Goal: Task Accomplishment & Management: Manage account settings

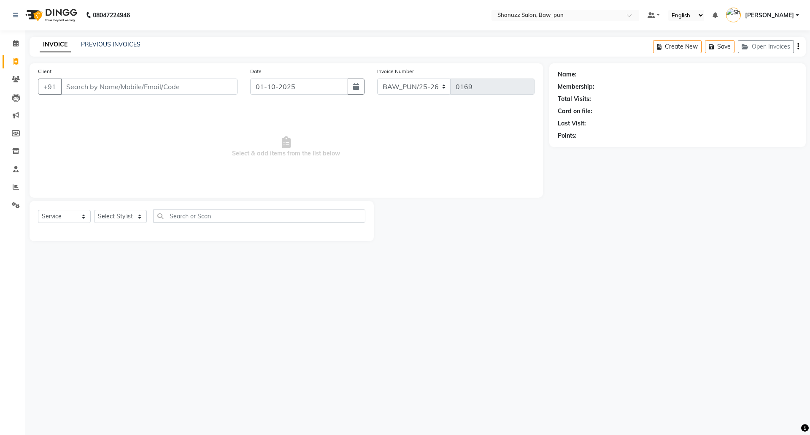
select select "service"
click at [799, 16] on link "Sharmila" at bounding box center [762, 15] width 73 height 14
click at [21, 15] on link at bounding box center [17, 15] width 8 height 24
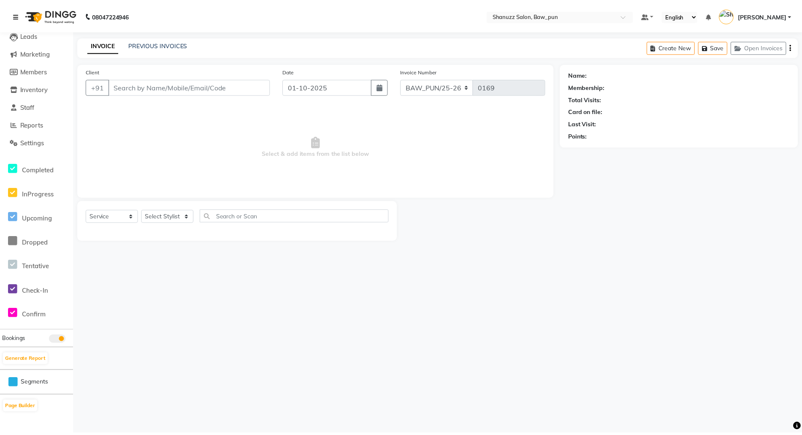
scroll to position [63, 0]
click at [35, 141] on span "Settings" at bounding box center [32, 142] width 24 height 8
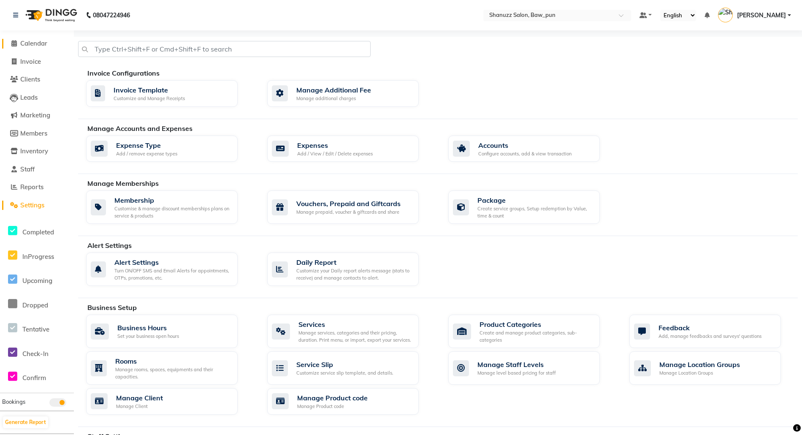
click at [28, 41] on span "Calendar" at bounding box center [33, 43] width 27 height 8
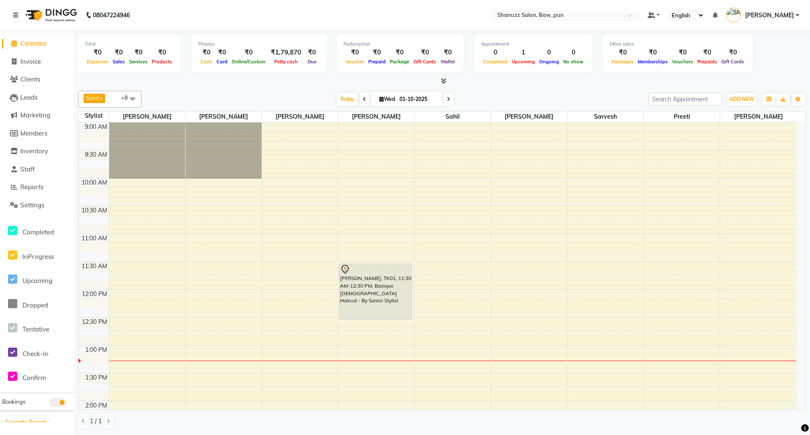
click at [246, 89] on div "Sahil x Sarvesh x Osama x Mukund x Avantika x Zeeshan x Preeti x Mithlesh x Adn…" at bounding box center [442, 259] width 728 height 345
click at [274, 85] on div at bounding box center [442, 81] width 728 height 9
click at [21, 16] on div "08047224946" at bounding box center [72, 15] width 130 height 24
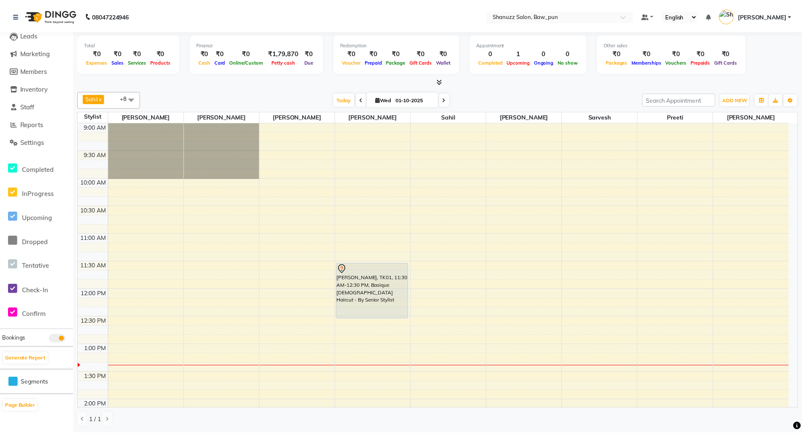
scroll to position [63, 0]
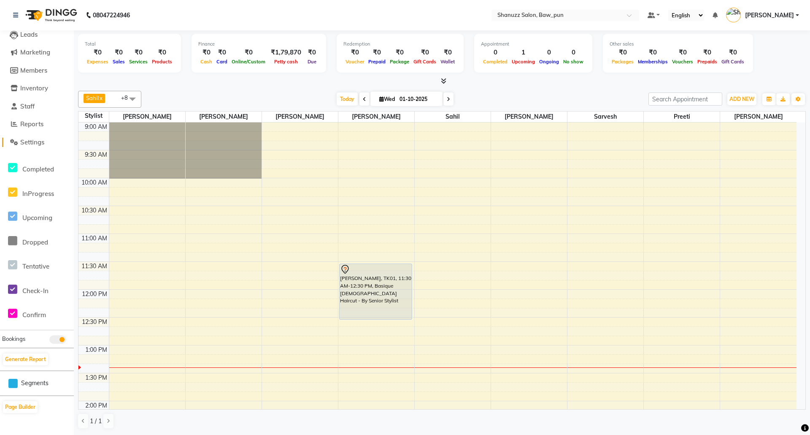
click at [24, 138] on span "Settings" at bounding box center [32, 142] width 24 height 8
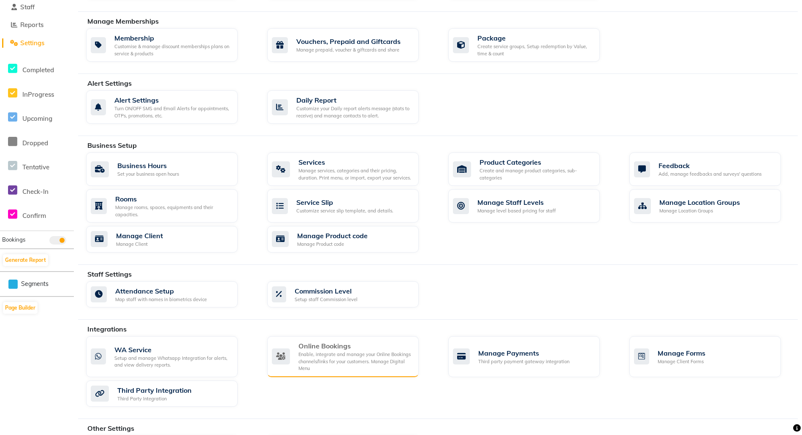
scroll to position [42, 0]
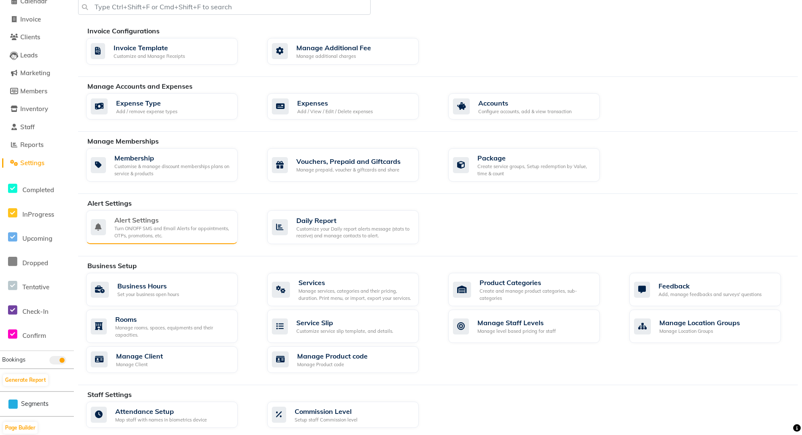
click at [173, 229] on div "Turn ON/OFF SMS and Email Alerts for appointments, OTPs, promotions, etc." at bounding box center [172, 232] width 116 height 14
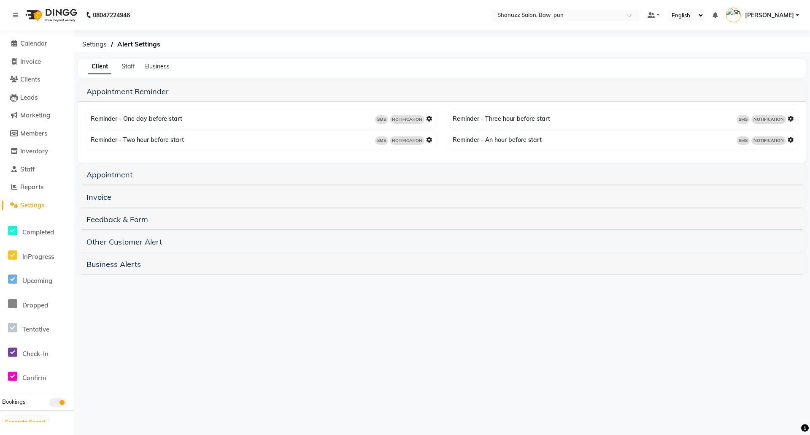
click at [112, 196] on h5 "Invoice" at bounding box center [441, 197] width 711 height 10
click at [105, 200] on link "Invoice" at bounding box center [98, 197] width 25 height 10
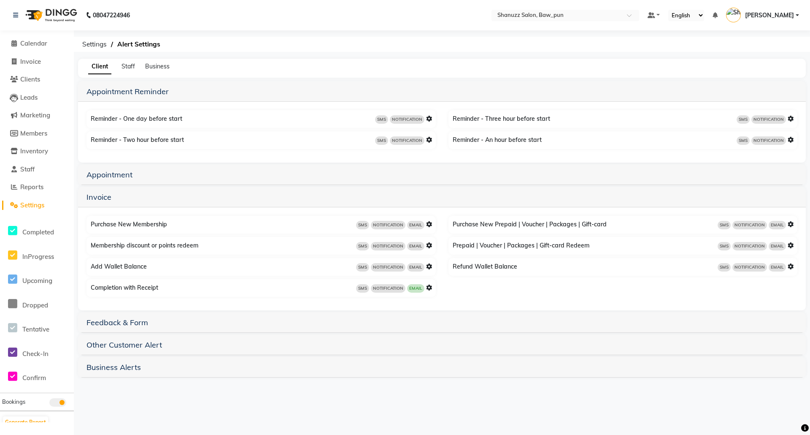
click at [781, 17] on span "Sharmila" at bounding box center [769, 15] width 49 height 9
click at [670, 60] on div "Client Staff Business" at bounding box center [442, 68] width 728 height 19
click at [790, 14] on span "Sharmila" at bounding box center [769, 15] width 49 height 9
click at [562, 52] on div "08047224946 Select Location × Shanuzz Salon, Baw_pun Default Panel My Panel Eng…" at bounding box center [405, 217] width 810 height 435
click at [770, 16] on span "Sharmila" at bounding box center [769, 15] width 49 height 9
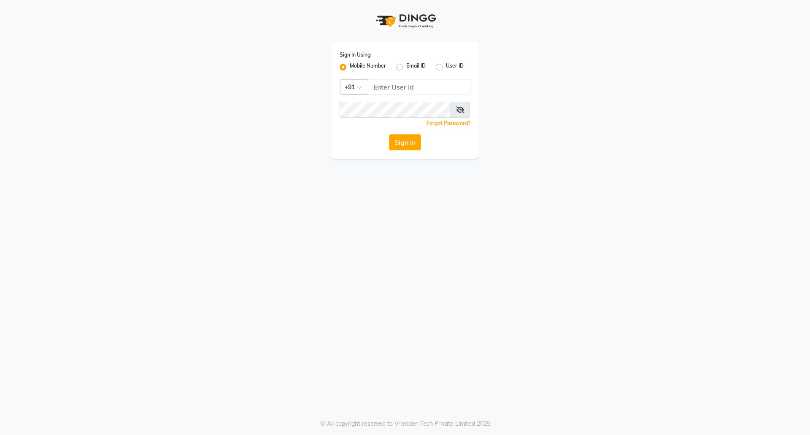
click at [446, 222] on div "Sign In Using: Mobile Number Email ID User ID Country Code × +91 Remember me Fo…" at bounding box center [405, 217] width 810 height 435
click at [272, 109] on div "Sign In Using: Mobile Number Email ID User ID Country Code × +91 Remember me Fo…" at bounding box center [405, 79] width 481 height 159
click at [421, 89] on input "Username" at bounding box center [419, 87] width 103 height 16
type input "9458466166"
click at [392, 143] on button "Sign In" at bounding box center [405, 142] width 32 height 16
